Goal: Task Accomplishment & Management: Use online tool/utility

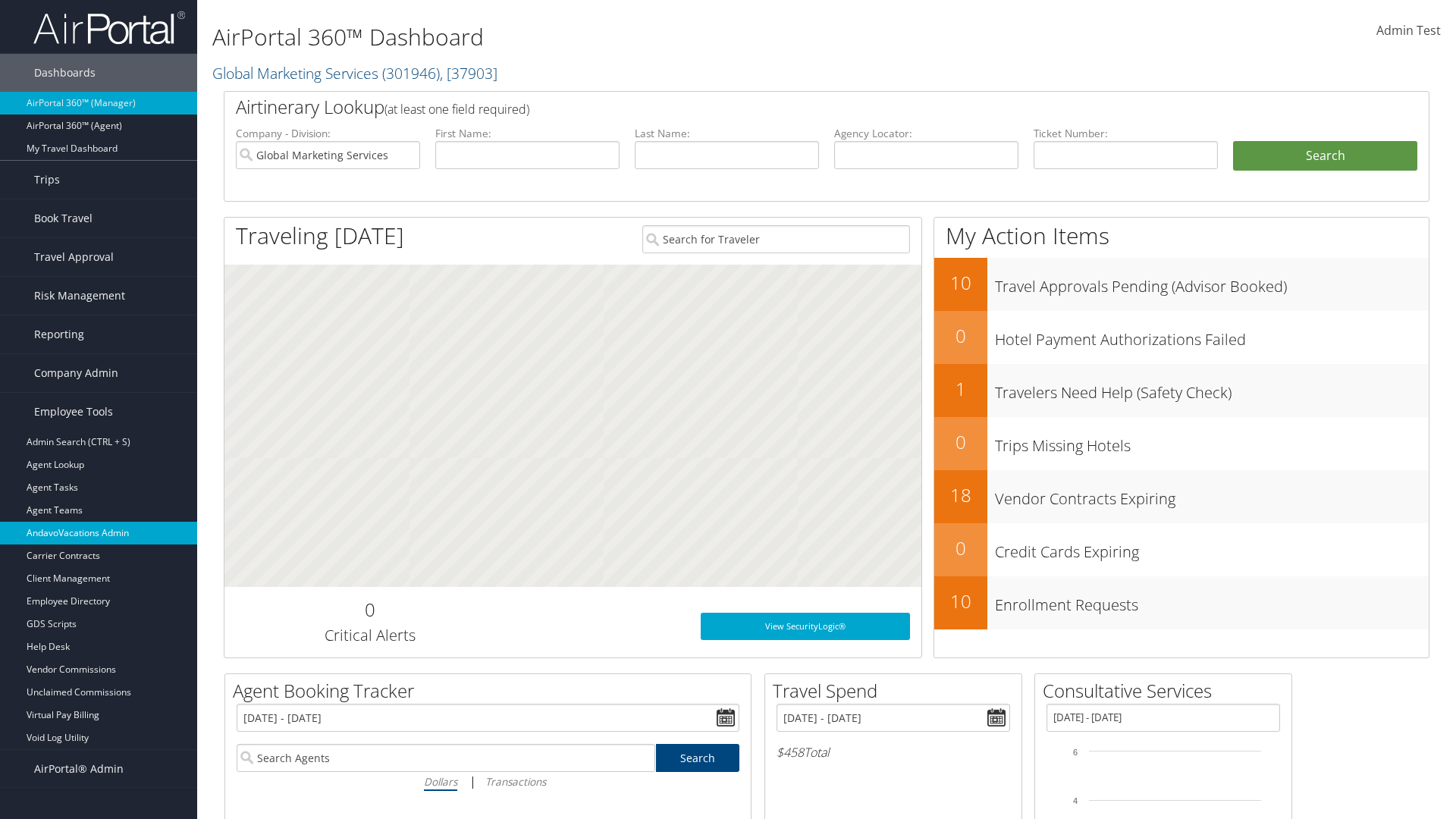
click at [98, 533] on link "AndavoVacations Admin" at bounding box center [98, 533] width 197 height 23
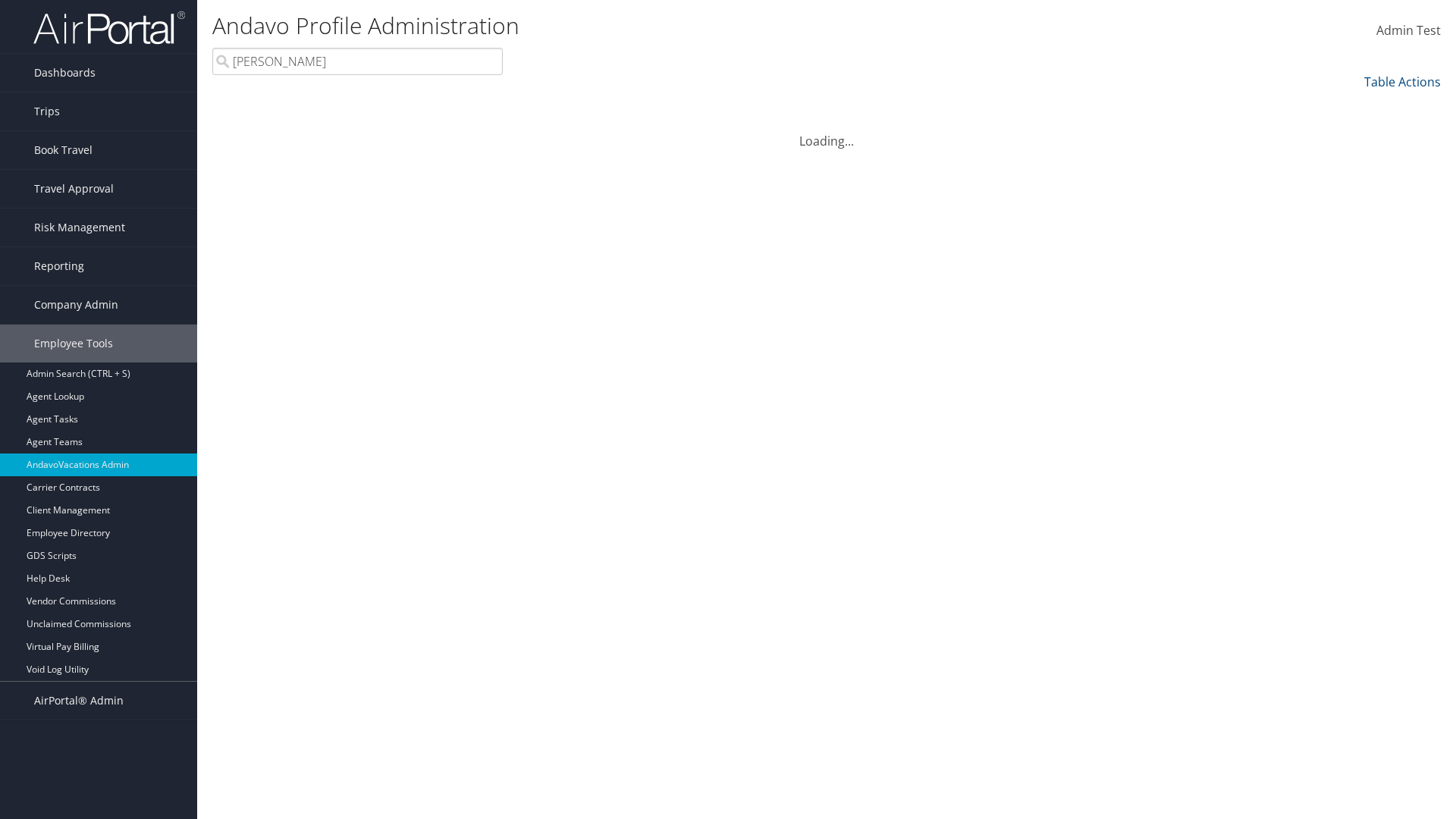
type input "Stephanie"
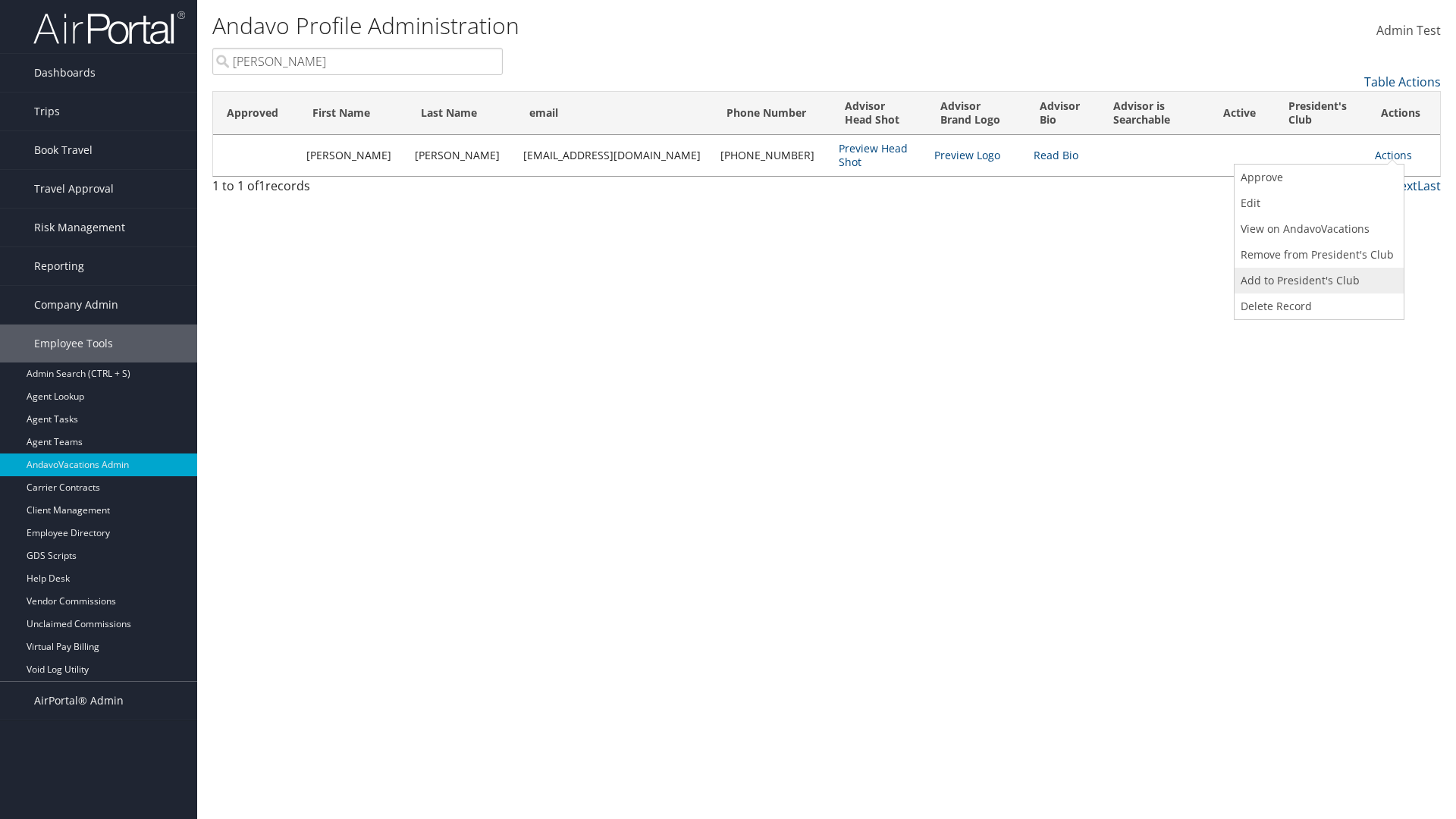
click at [1317, 280] on link "Add to President's Club" at bounding box center [1317, 280] width 165 height 25
